Goal: Transaction & Acquisition: Subscribe to service/newsletter

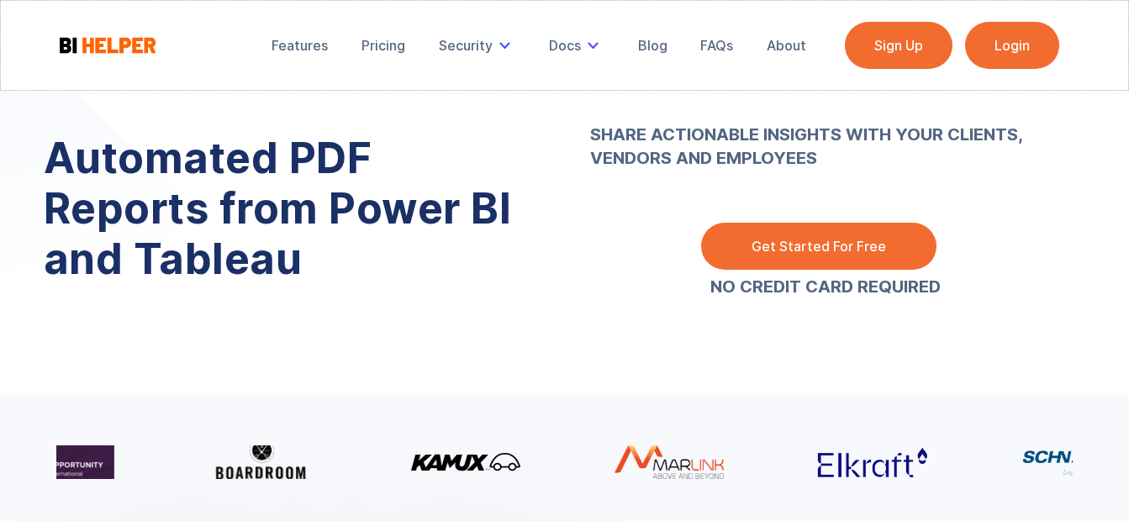
click at [816, 253] on link "Get Started For Free" at bounding box center [818, 246] width 235 height 47
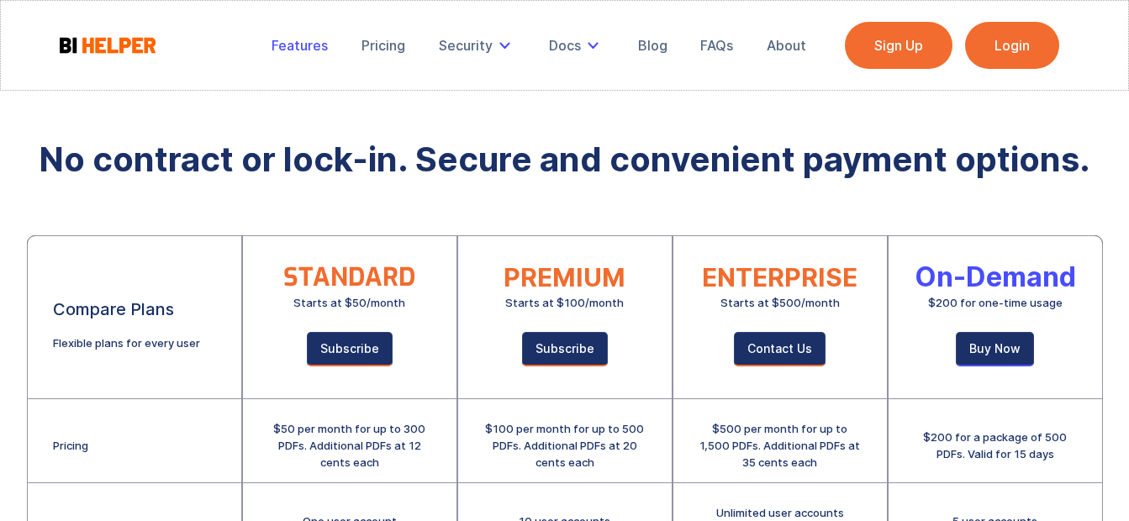
click at [278, 48] on div "Features" at bounding box center [300, 45] width 56 height 17
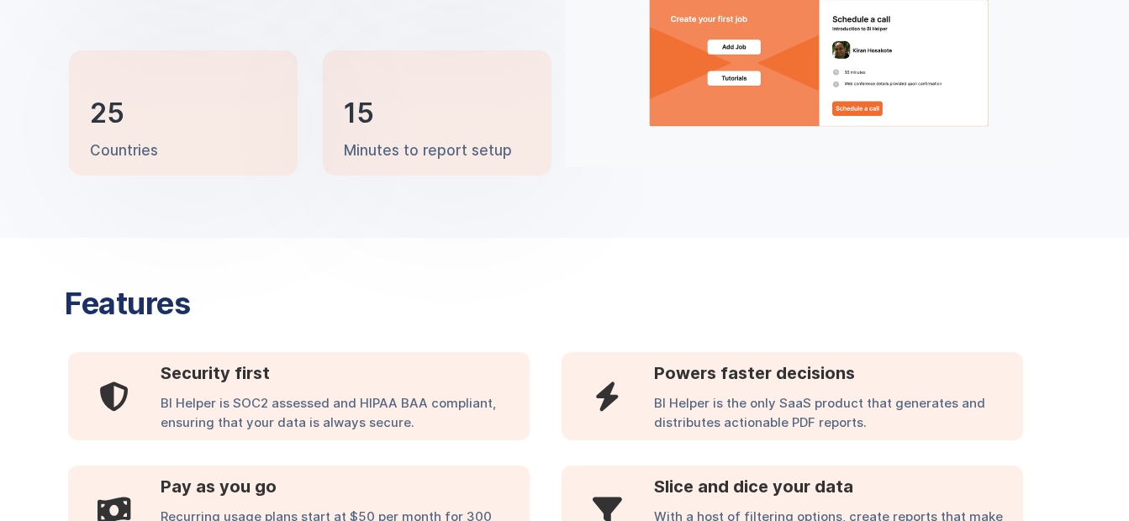
scroll to position [925, 0]
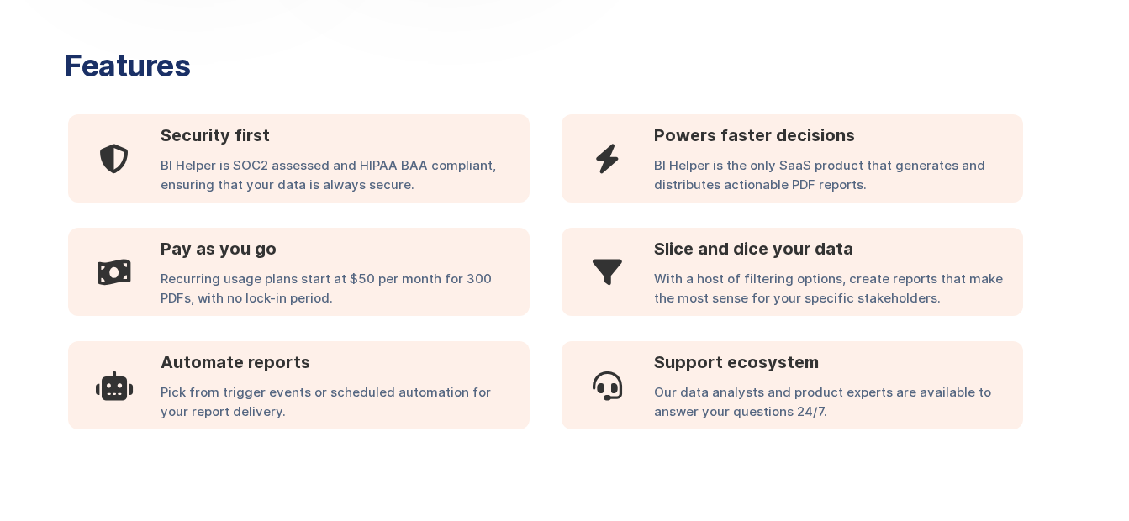
click at [1053, 261] on div "Features  Security first BI Helper is SOC2 assessed and HIPAA BAA compliant, e…" at bounding box center [564, 240] width 1016 height 446
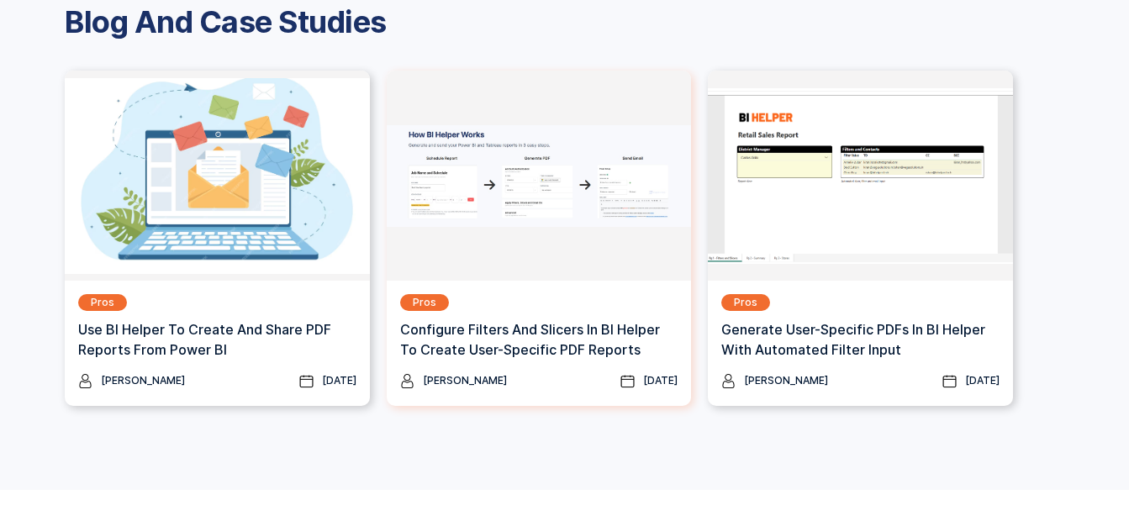
scroll to position [2186, 0]
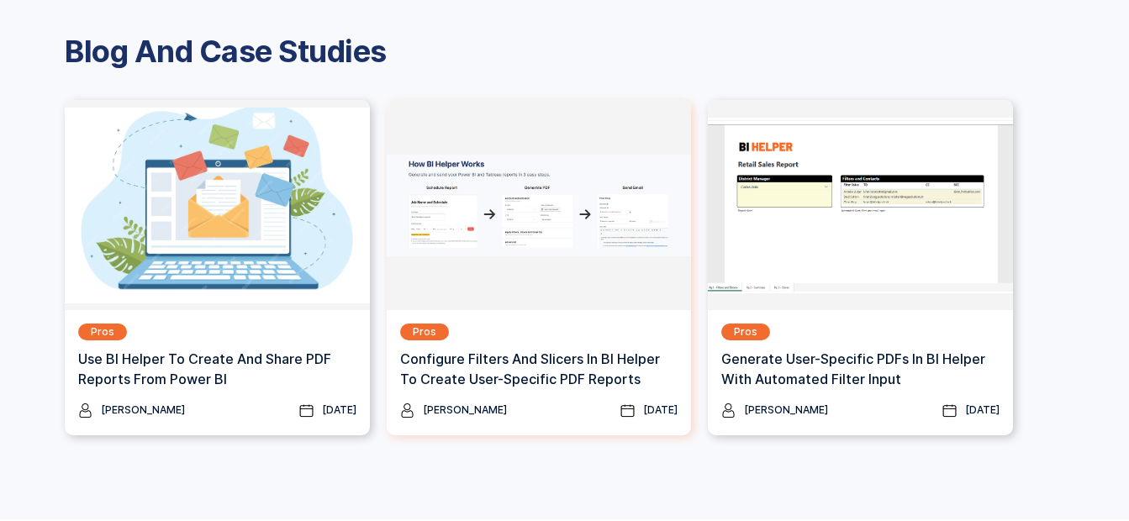
click at [475, 366] on h3 "Configure Filters And Slicers In BI Helper To Create User-Specific PDF Reports" at bounding box center [539, 369] width 278 height 40
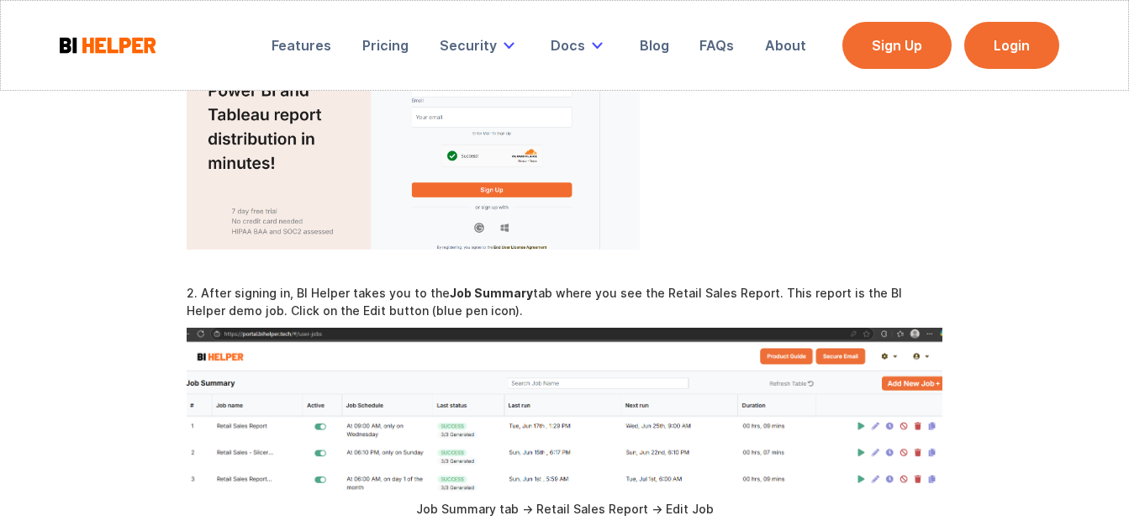
scroll to position [757, 0]
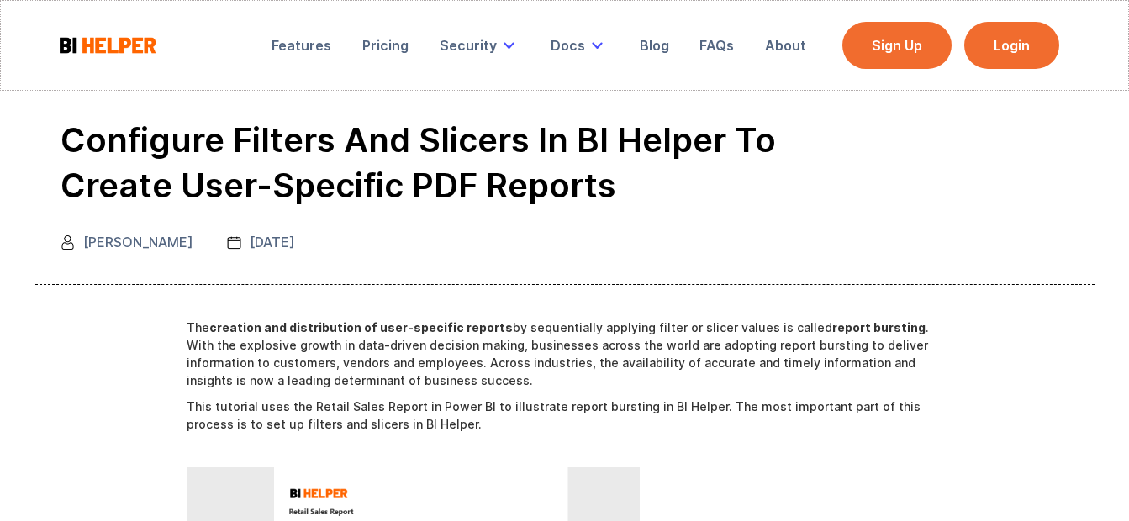
click at [921, 45] on link "Sign Up" at bounding box center [896, 45] width 109 height 47
